Goal: Task Accomplishment & Management: Manage account settings

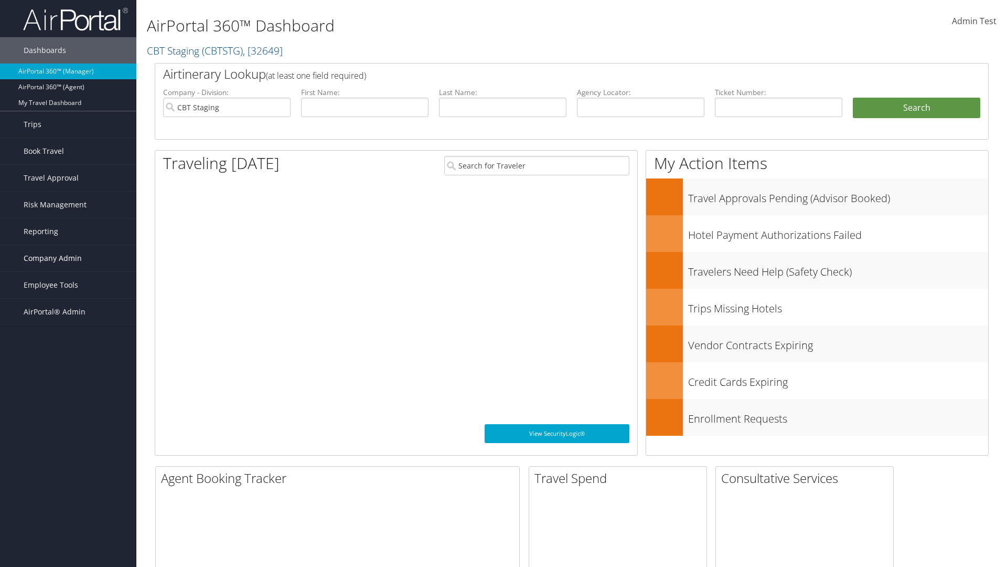
click at [68, 258] on span "Company Admin" at bounding box center [53, 258] width 58 height 26
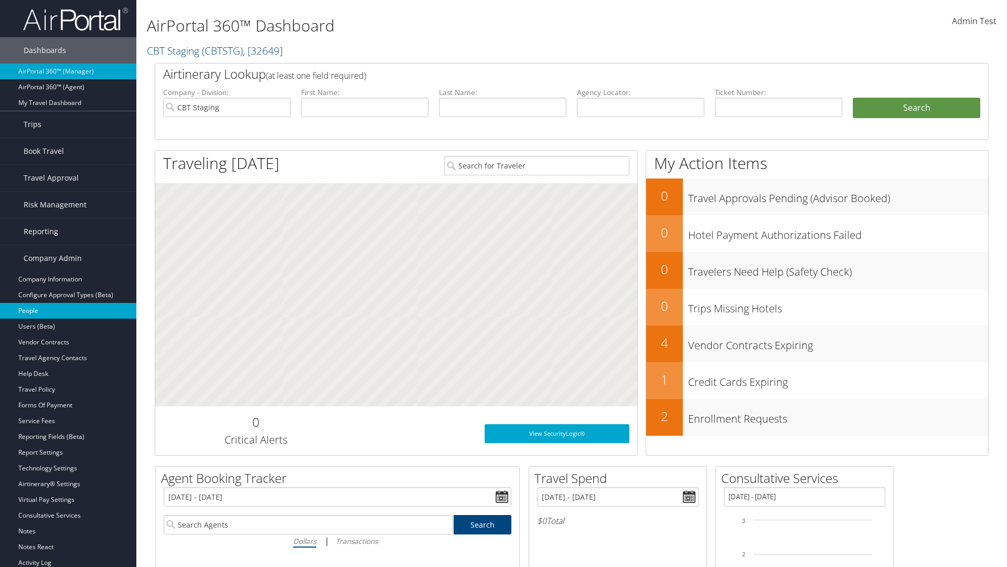
click at [68, 311] on link "People" at bounding box center [68, 311] width 136 height 16
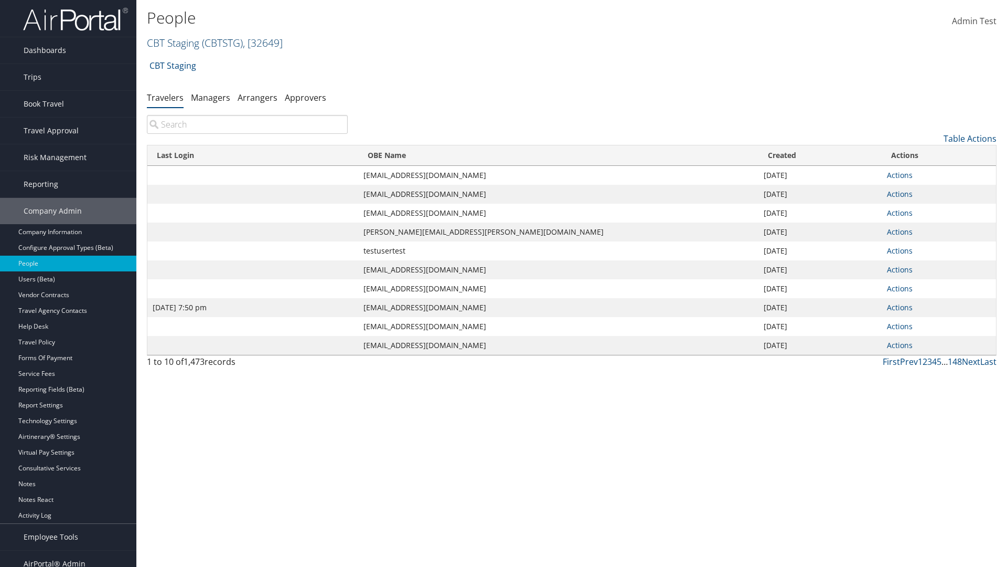
click at [173, 43] on link "CBT Staging ( CBTSTG ) , [ 32649 ]" at bounding box center [215, 43] width 136 height 14
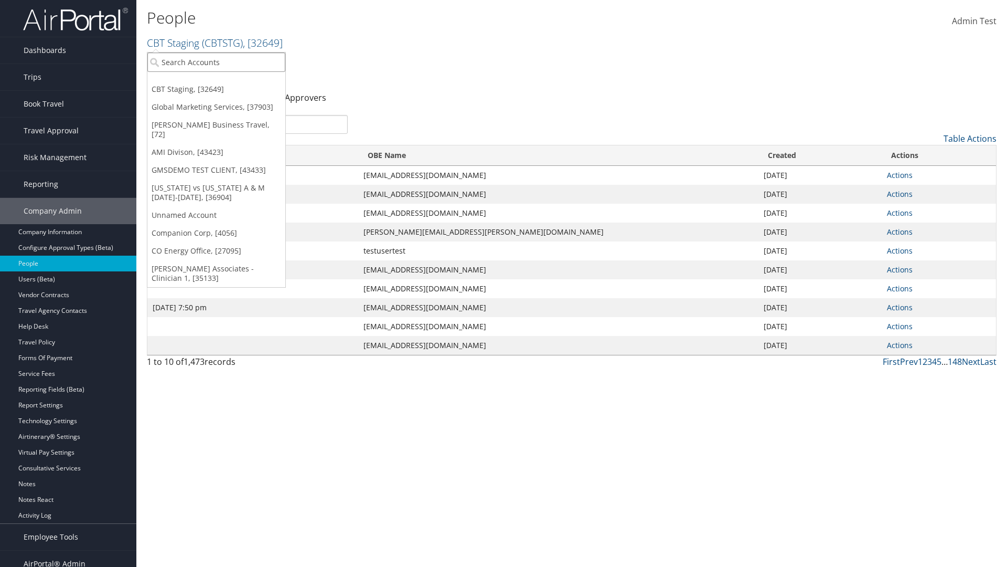
click at [216, 62] on input "search" at bounding box center [216, 61] width 138 height 19
type input "CBTSTG"
click at [216, 81] on div "CBT Staging (CBTSTG), [32649]" at bounding box center [217, 81] width 150 height 9
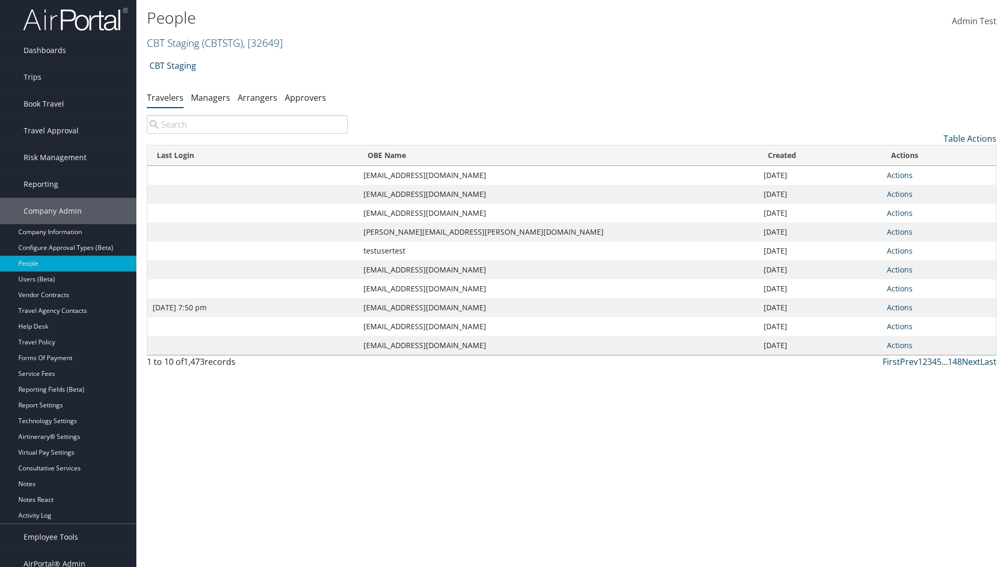
click at [247, 124] on input "search" at bounding box center [247, 124] width 201 height 19
type input "[DATE] 7:50 pm"
